Goal: Information Seeking & Learning: Learn about a topic

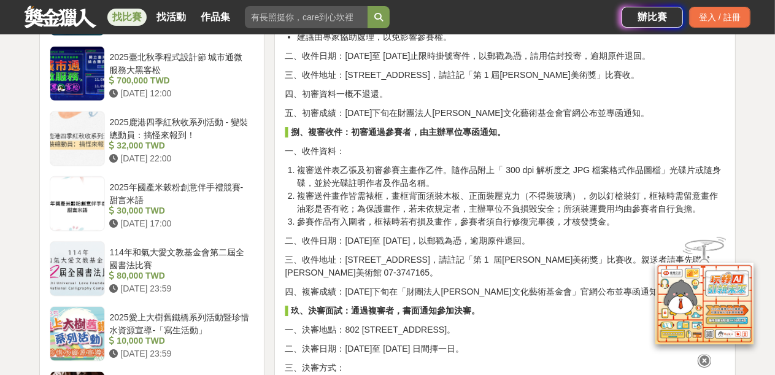
click at [118, 17] on link "找比賽" at bounding box center [126, 17] width 39 height 17
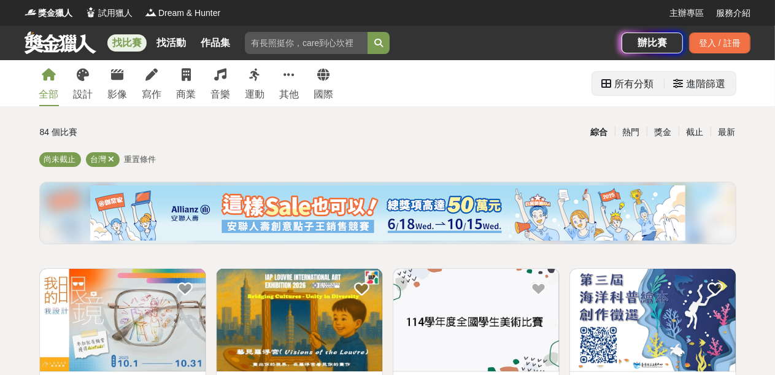
click at [688, 81] on div "進階篩選" at bounding box center [706, 84] width 39 height 25
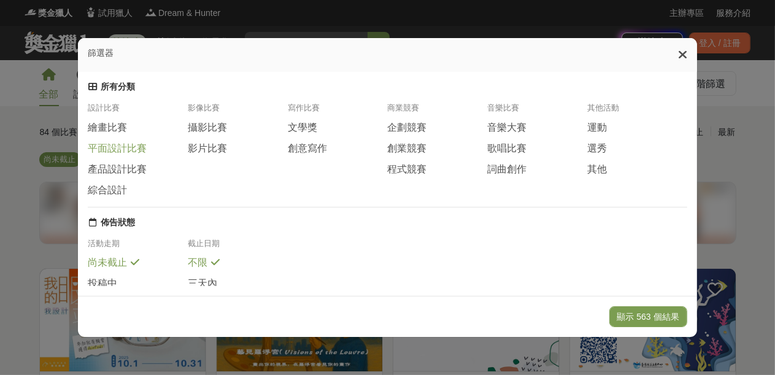
click at [96, 149] on span "平面設計比賽" at bounding box center [117, 148] width 59 height 13
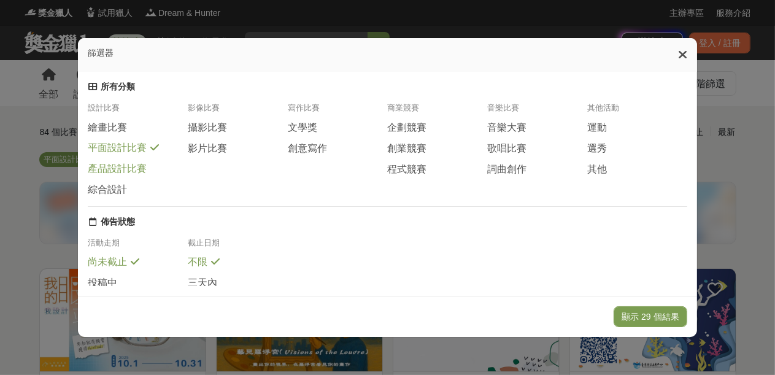
click at [120, 173] on span "產品設計比賽" at bounding box center [117, 169] width 59 height 13
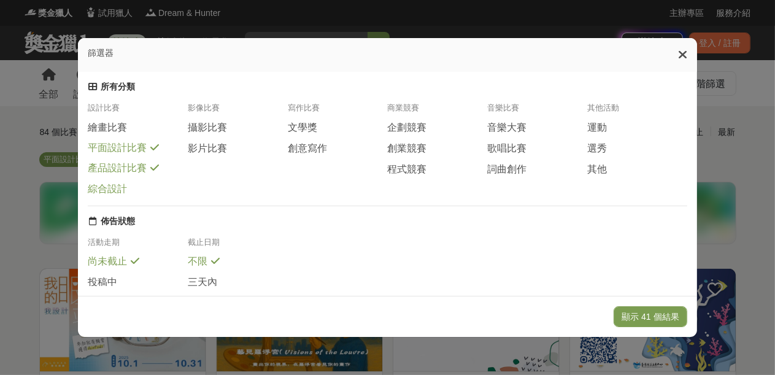
click at [112, 189] on span "綜合設計" at bounding box center [107, 189] width 39 height 13
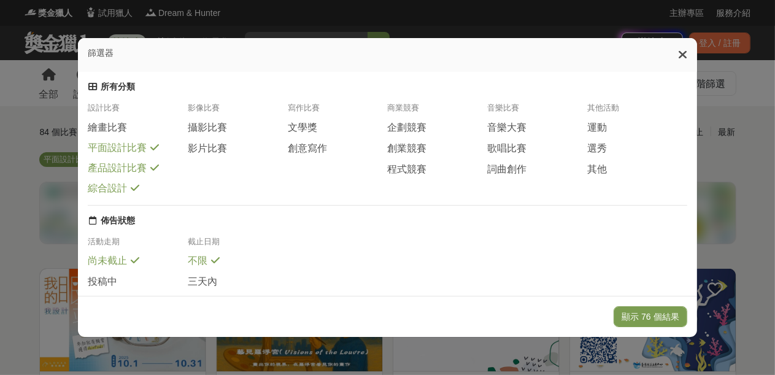
click at [755, 85] on div "篩選器 所有分類 設計比賽 繪畫比賽 平面設計比賽 產品設計比賽 綜合設計 影像比賽 攝影比賽 影片比賽 寫作比賽 文學獎 創意寫作 商業競賽 企劃競賽 創業…" at bounding box center [387, 187] width 775 height 375
click at [688, 53] on icon at bounding box center [682, 55] width 9 height 12
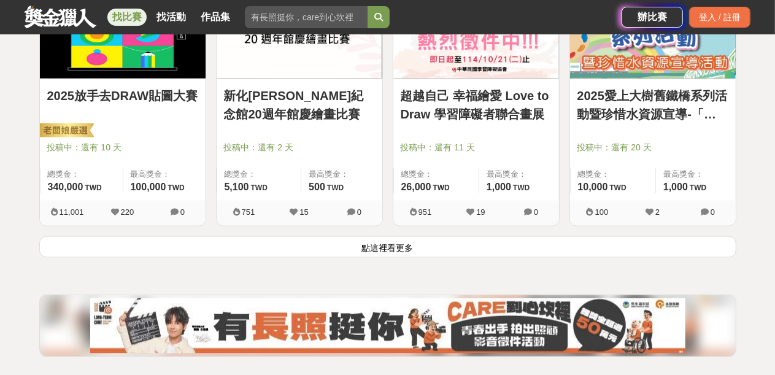
scroll to position [1658, 0]
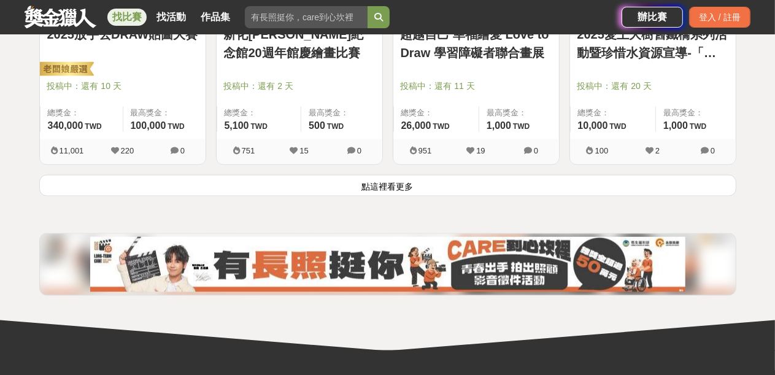
click at [393, 183] on button "點這裡看更多" at bounding box center [387, 185] width 697 height 21
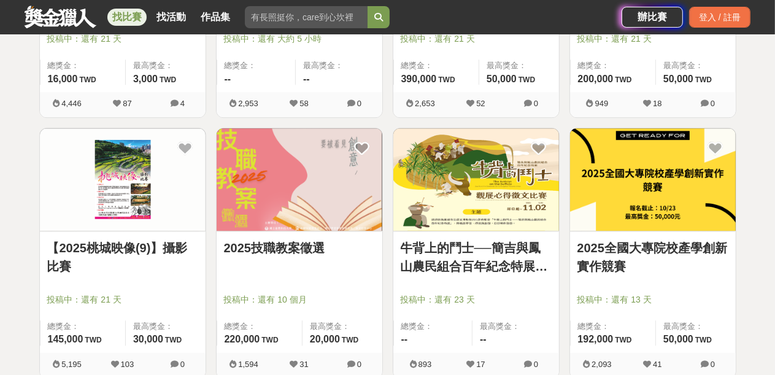
scroll to position [3070, 0]
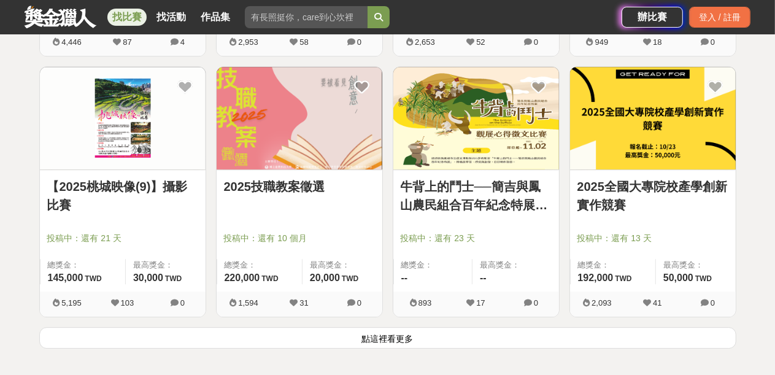
click at [125, 107] on img at bounding box center [123, 118] width 166 height 103
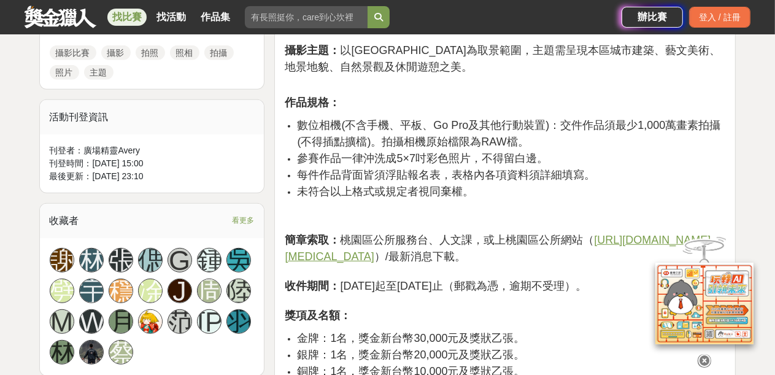
scroll to position [737, 0]
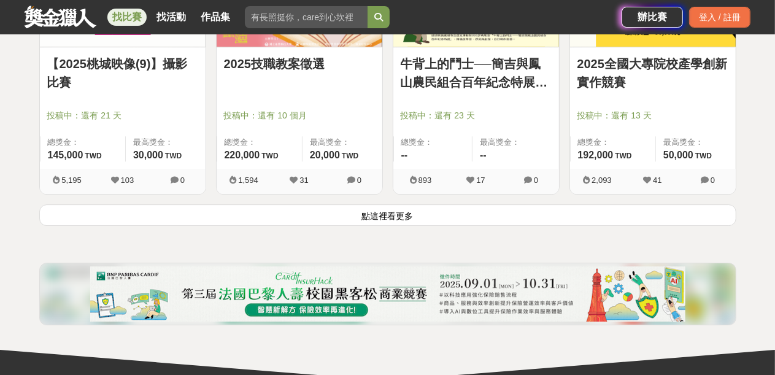
scroll to position [3254, 0]
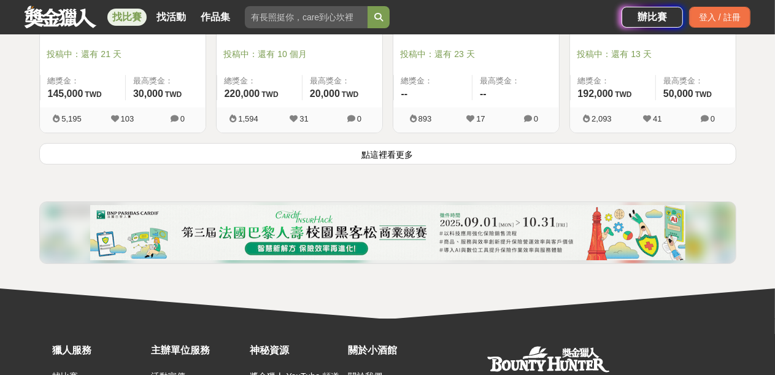
click at [408, 149] on button "點這裡看更多" at bounding box center [387, 153] width 697 height 21
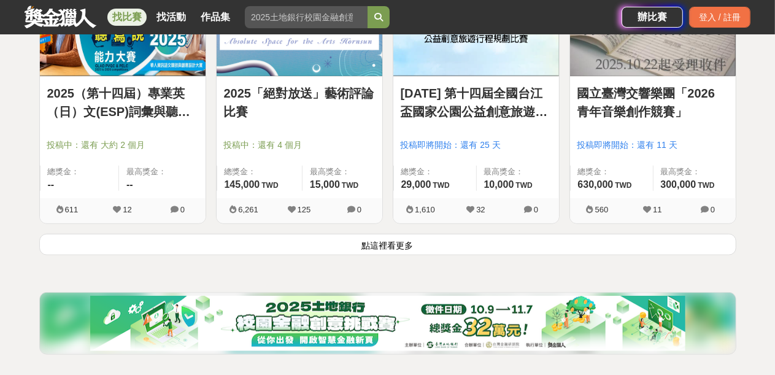
scroll to position [4789, 0]
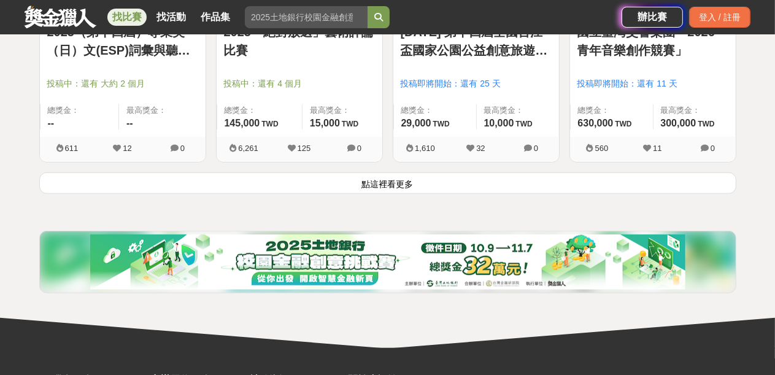
click at [399, 178] on button "點這裡看更多" at bounding box center [387, 183] width 697 height 21
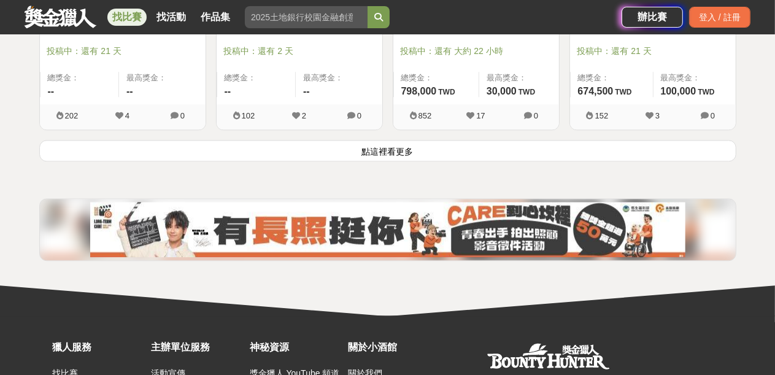
scroll to position [6447, 0]
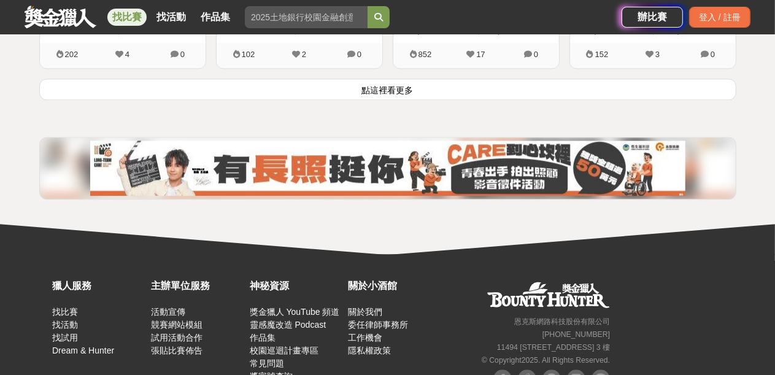
click at [379, 84] on button "點這裡看更多" at bounding box center [387, 89] width 697 height 21
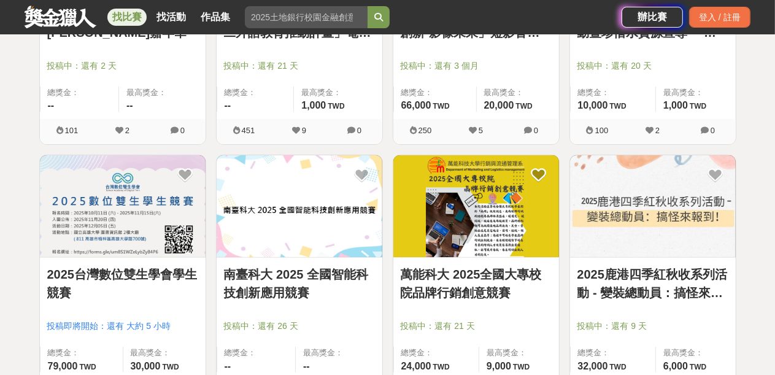
scroll to position [7736, 0]
